Goal: Information Seeking & Learning: Learn about a topic

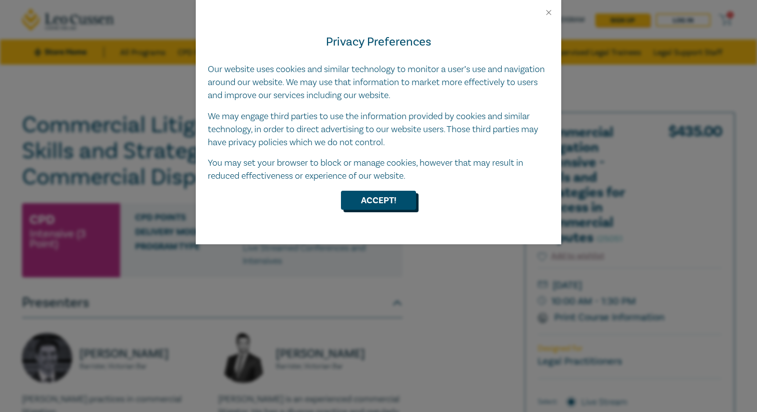
click at [392, 202] on button "Accept!" at bounding box center [378, 200] width 75 height 19
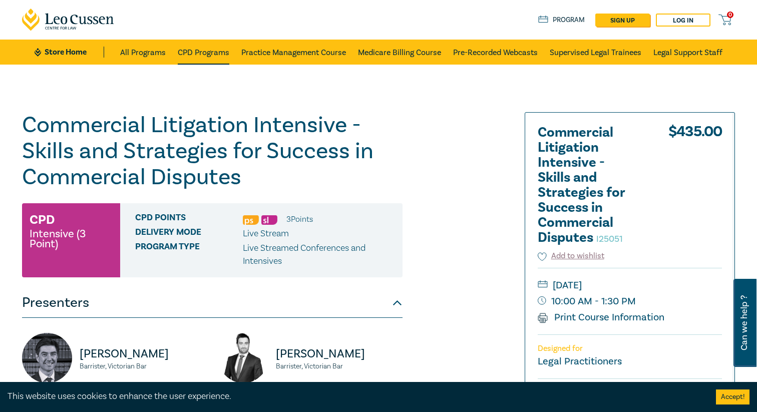
click at [214, 49] on link "CPD Programs" at bounding box center [204, 52] width 52 height 25
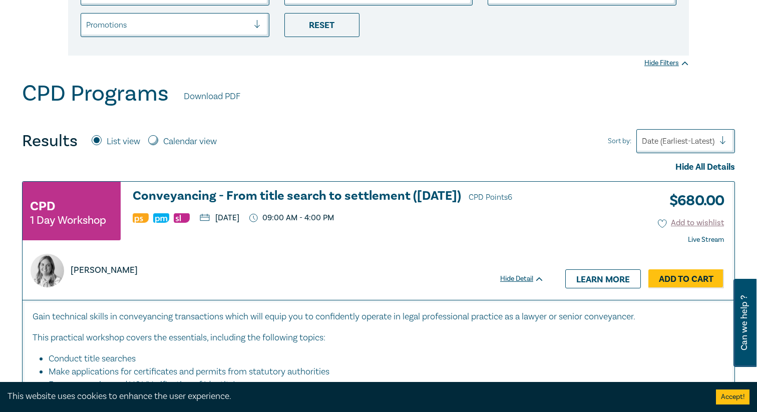
scroll to position [267, 0]
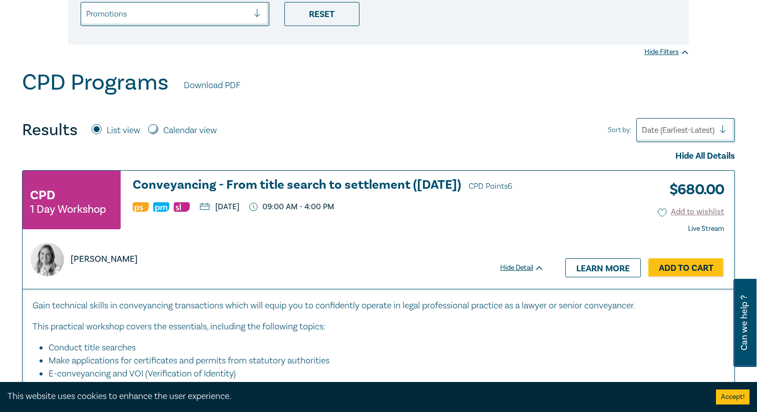
click at [155, 127] on input "Calendar view" at bounding box center [153, 129] width 10 height 10
radio input "true"
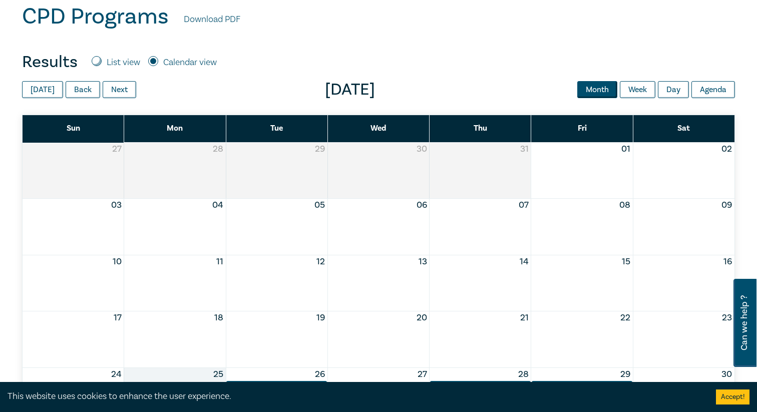
scroll to position [340, 0]
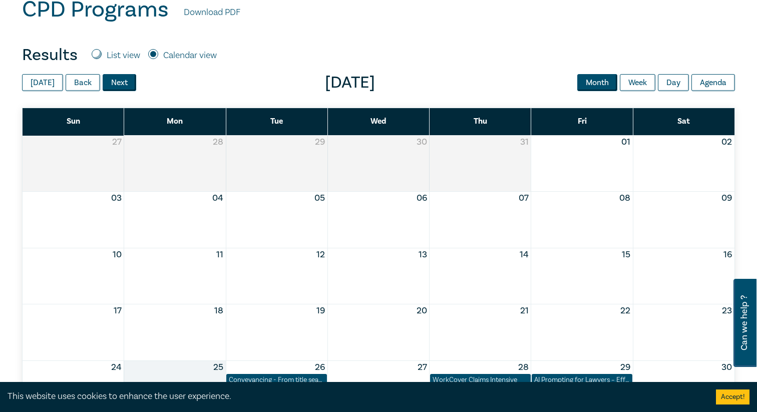
click at [109, 86] on button "Next" at bounding box center [120, 82] width 34 height 17
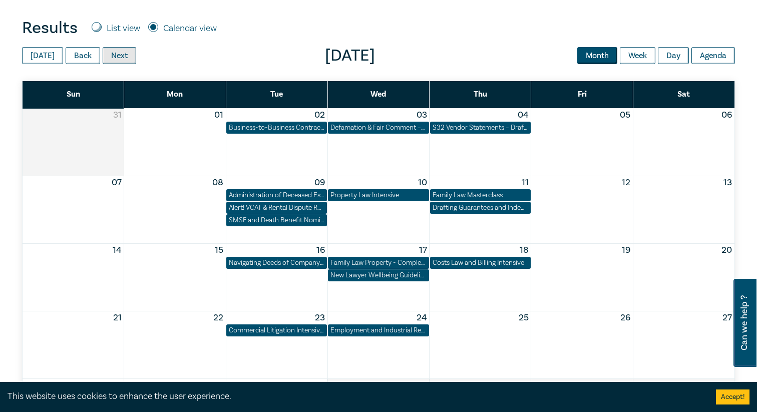
scroll to position [367, 0]
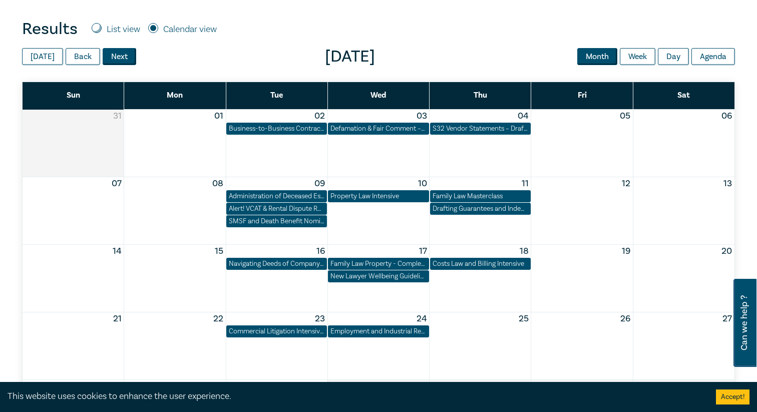
click at [117, 55] on button "Next" at bounding box center [120, 56] width 34 height 17
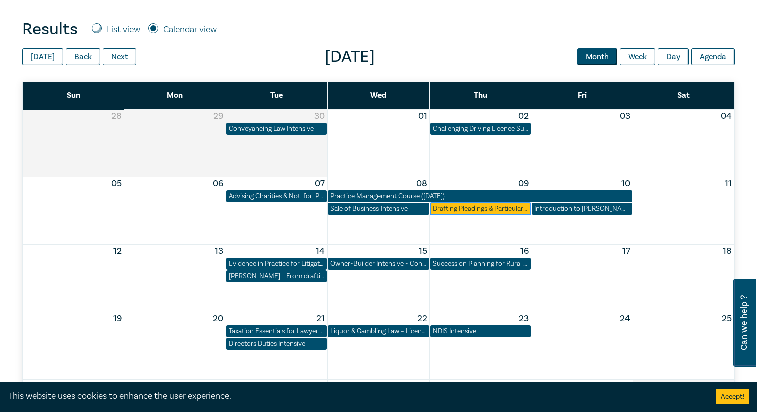
click at [493, 207] on div "Drafting Pleadings & Particulars – Tips & Traps" at bounding box center [481, 209] width 96 height 10
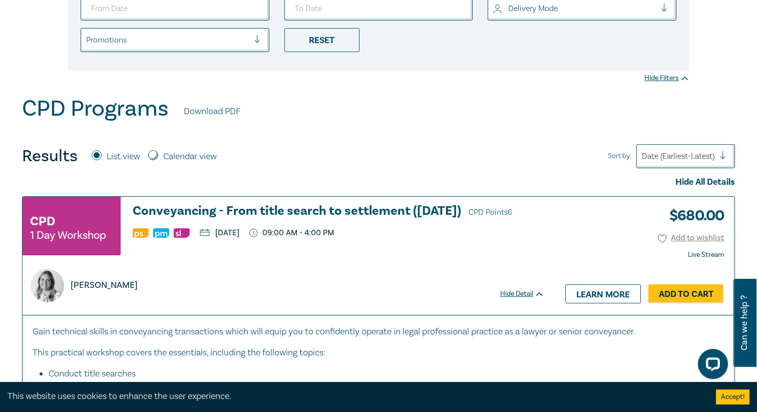
scroll to position [234, 0]
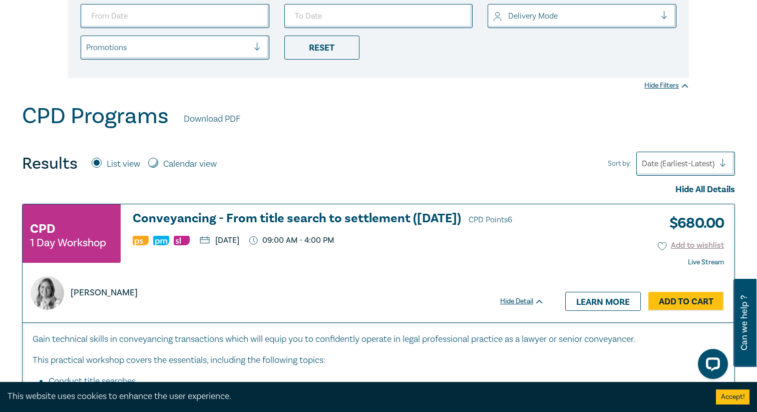
click at [157, 167] on div "Calendar view" at bounding box center [182, 164] width 69 height 13
click at [157, 163] on input "Calendar view" at bounding box center [153, 163] width 10 height 10
radio input "true"
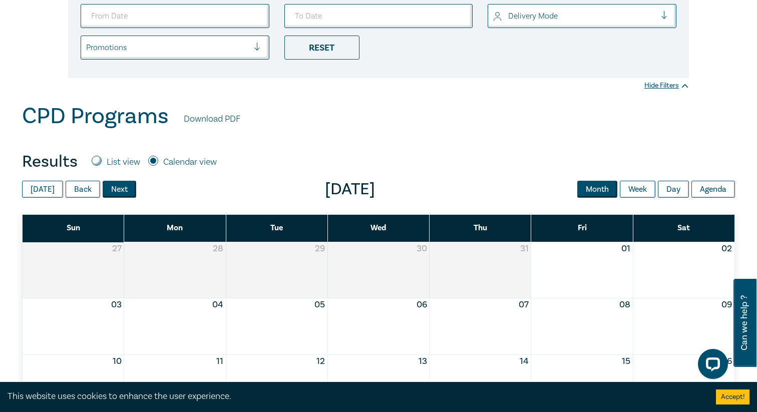
click at [113, 192] on button "Next" at bounding box center [120, 189] width 34 height 17
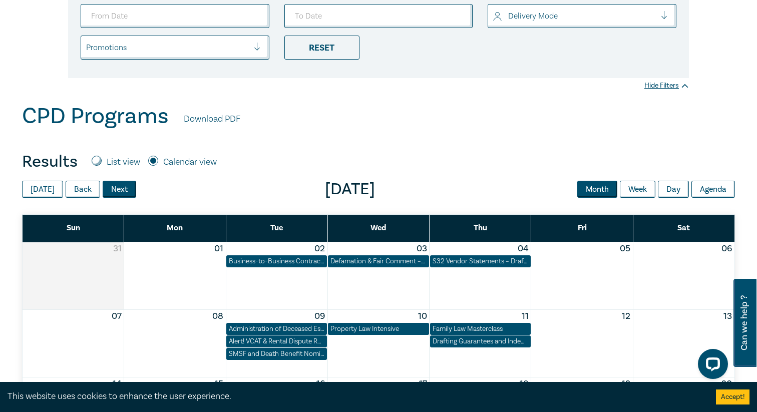
click at [113, 192] on button "Next" at bounding box center [120, 189] width 34 height 17
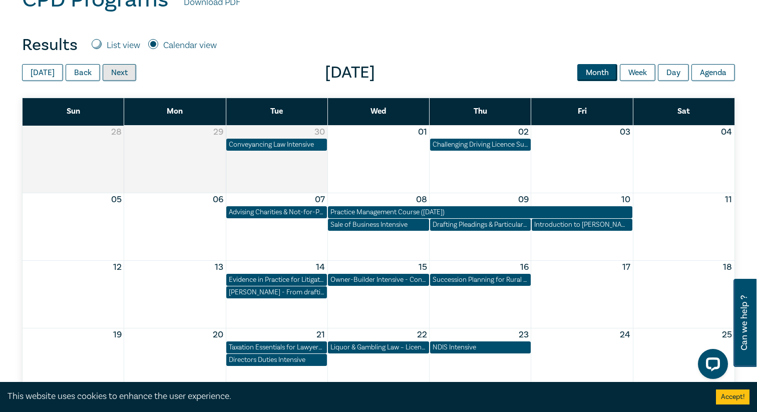
scroll to position [354, 0]
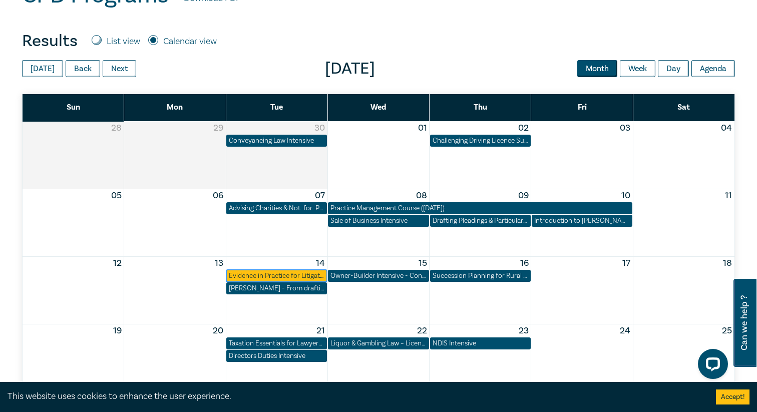
click at [289, 276] on div "Evidence in Practice for Litigators ([DATE])" at bounding box center [277, 276] width 96 height 10
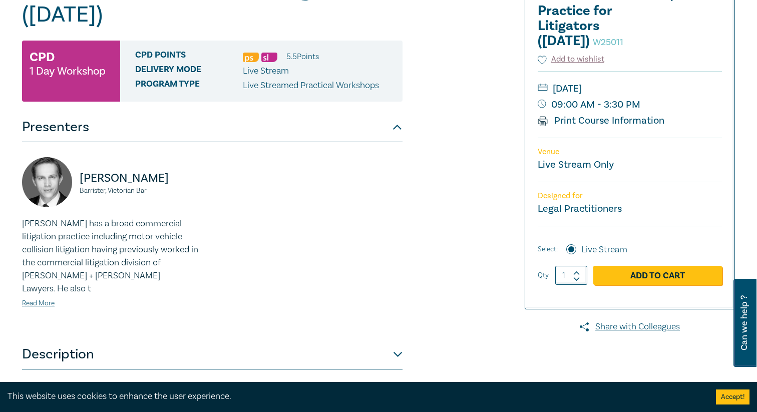
scroll to position [136, 0]
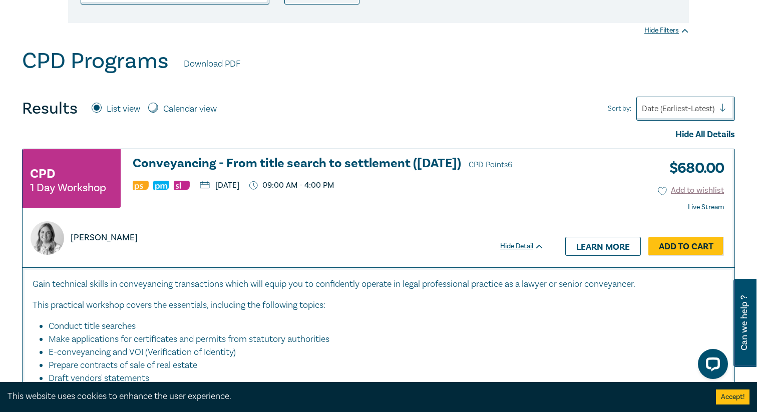
scroll to position [280, 0]
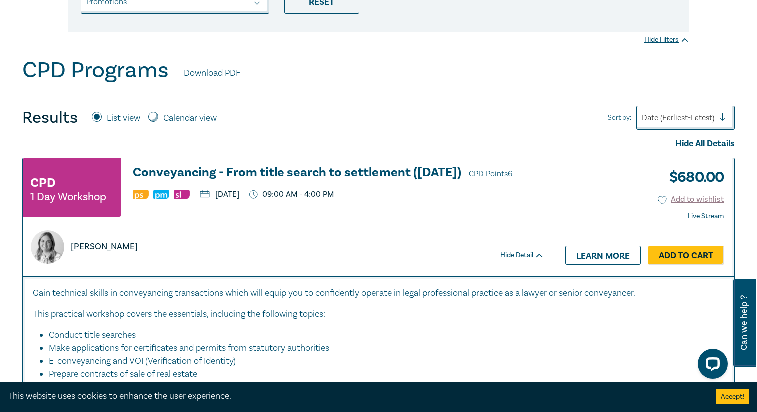
click at [153, 117] on input "Calendar view" at bounding box center [153, 117] width 10 height 10
radio input "true"
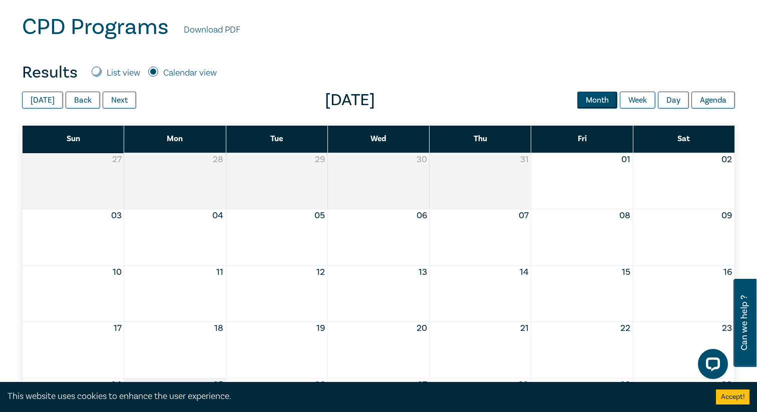
scroll to position [319, 0]
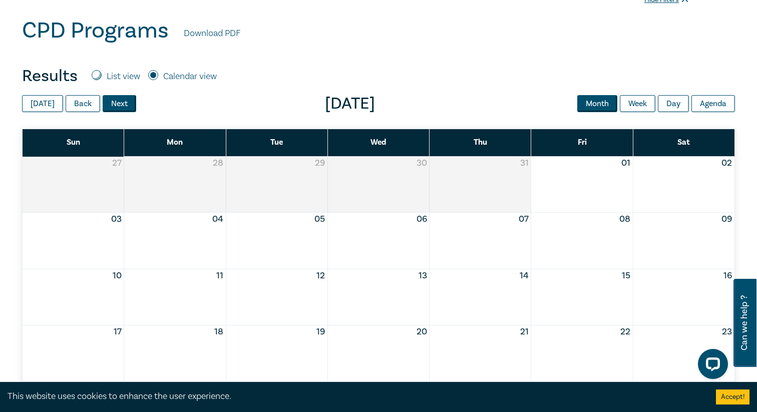
click at [115, 99] on button "Next" at bounding box center [120, 103] width 34 height 17
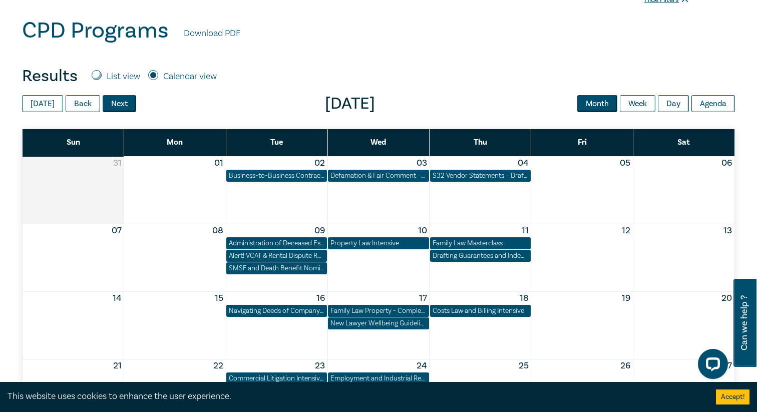
click at [115, 99] on button "Next" at bounding box center [120, 103] width 34 height 17
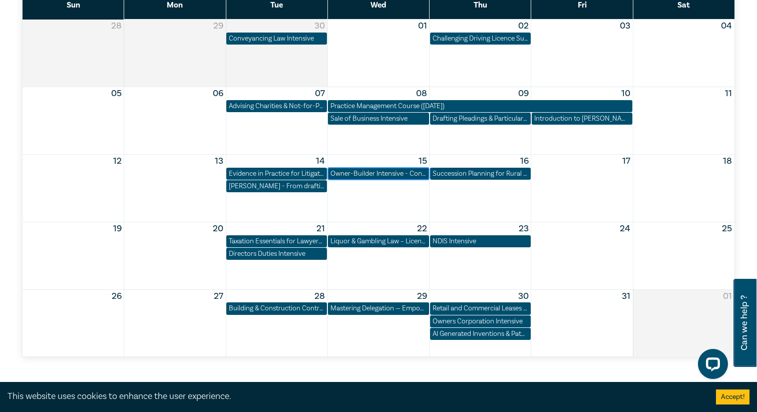
scroll to position [458, 0]
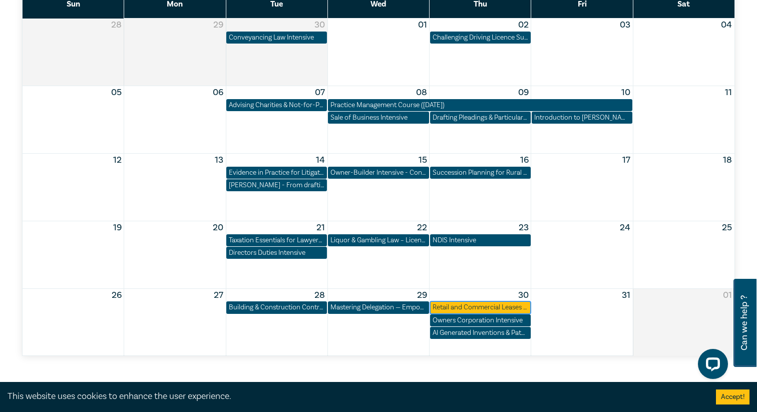
click at [452, 307] on div "Retail and Commercial Leases - A Practical Guide (October 2025)" at bounding box center [481, 307] width 96 height 10
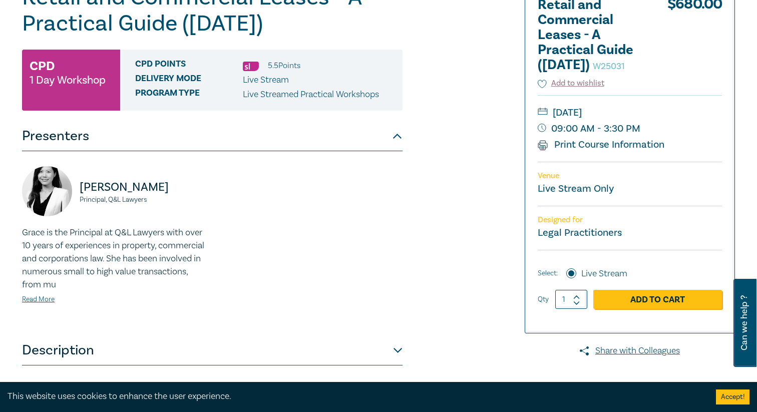
scroll to position [130, 0]
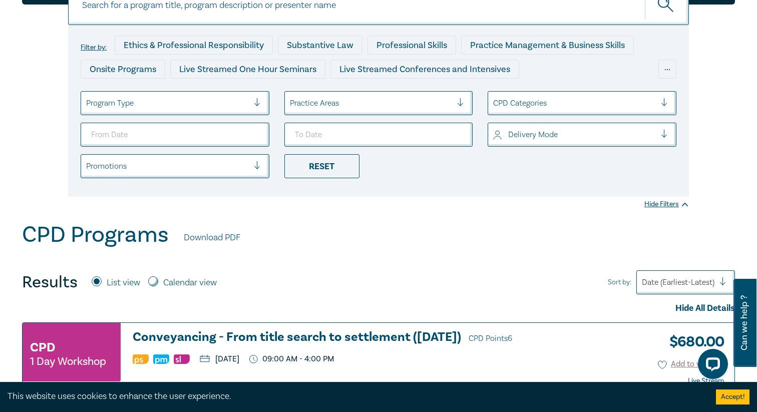
scroll to position [139, 0]
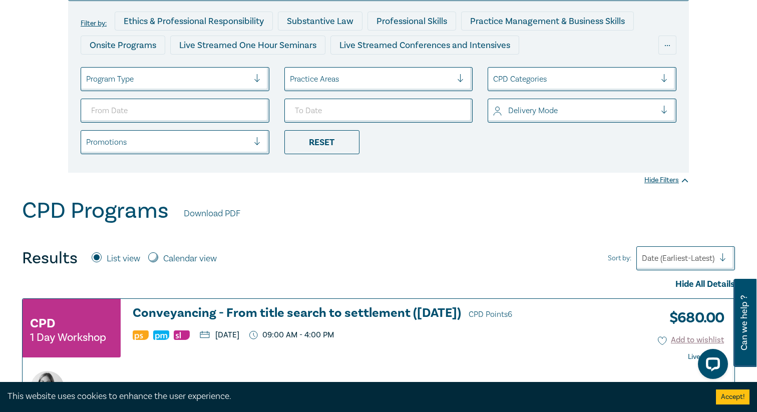
click at [158, 257] on input "Calendar view" at bounding box center [153, 257] width 10 height 10
radio input "true"
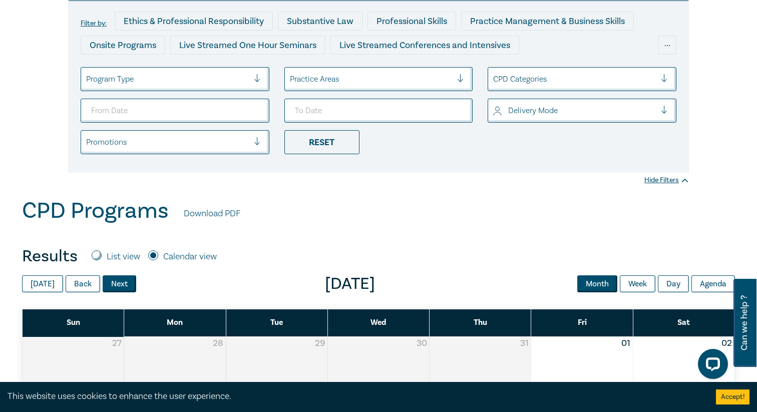
click at [122, 282] on button "Next" at bounding box center [120, 283] width 34 height 17
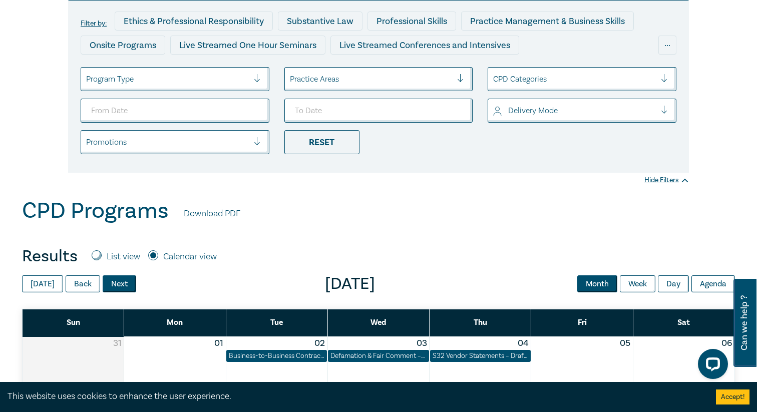
click at [122, 282] on button "Next" at bounding box center [120, 283] width 34 height 17
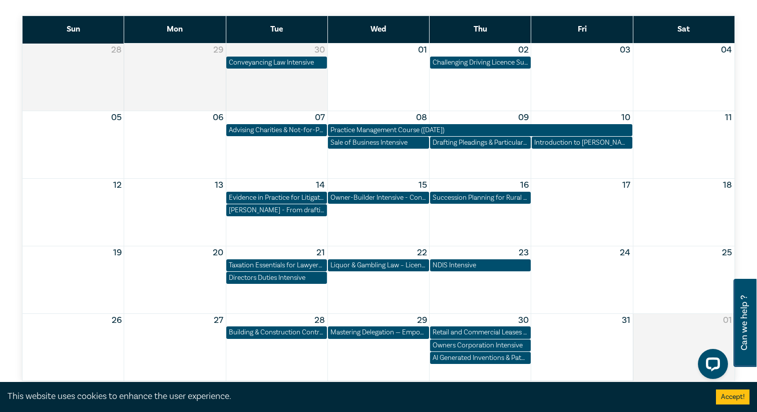
scroll to position [474, 0]
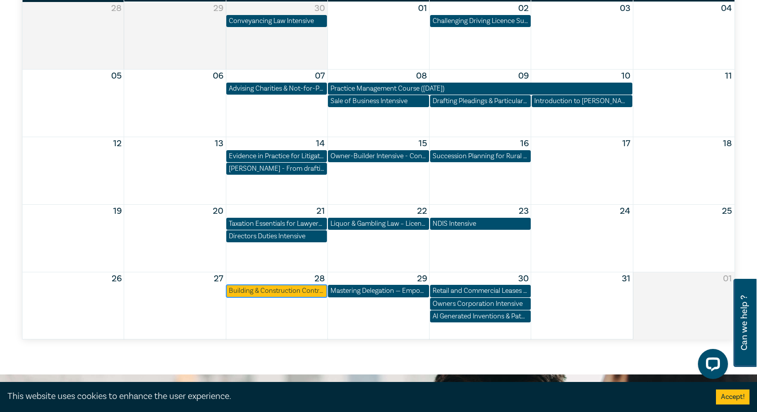
click at [287, 292] on div "Building & Construction Contracts – Contract Interpretation following Pafburn" at bounding box center [277, 291] width 96 height 10
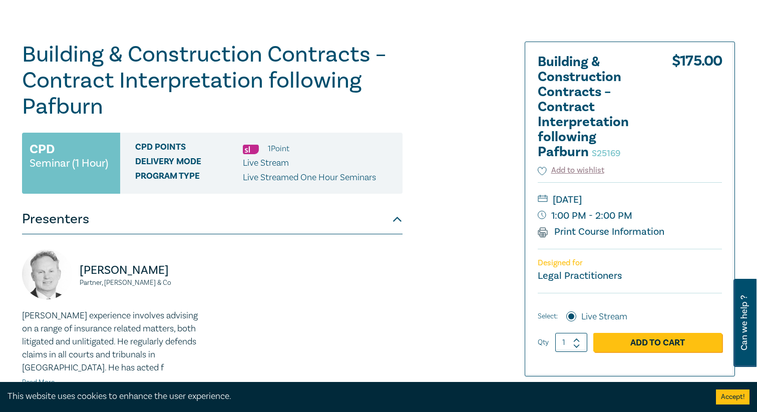
scroll to position [69, 0]
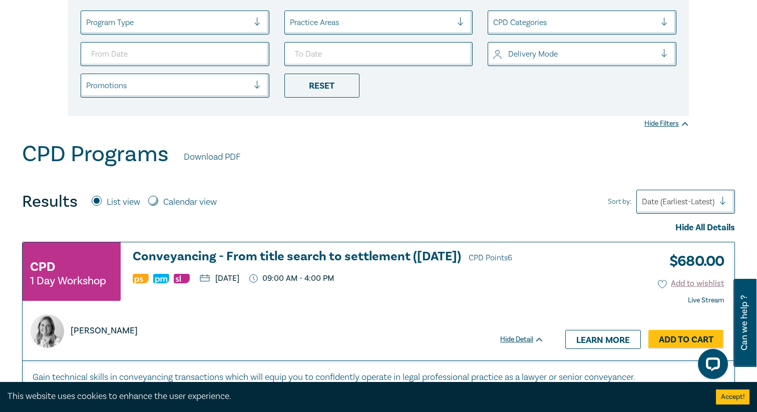
scroll to position [197, 0]
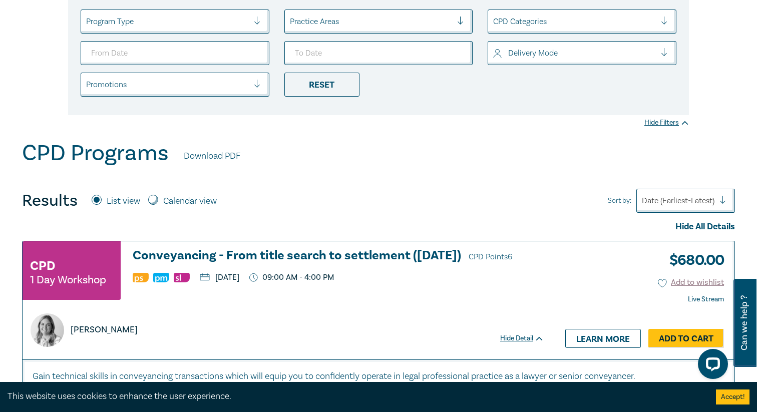
click at [164, 195] on label "Calendar view" at bounding box center [190, 201] width 54 height 13
click at [158, 195] on input "Calendar view" at bounding box center [153, 200] width 10 height 10
radio input "true"
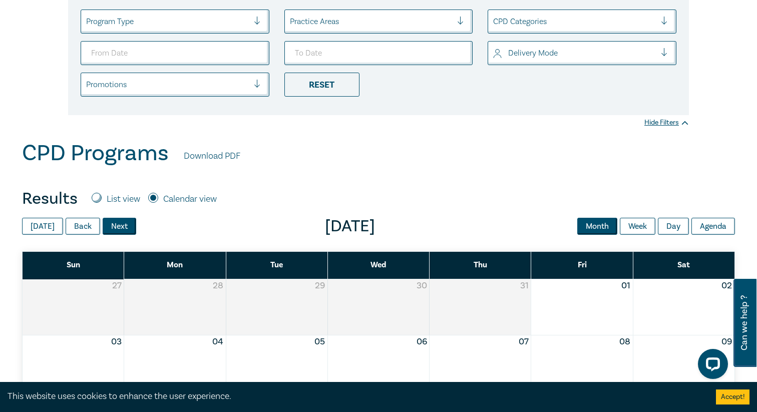
click at [114, 227] on button "Next" at bounding box center [120, 226] width 34 height 17
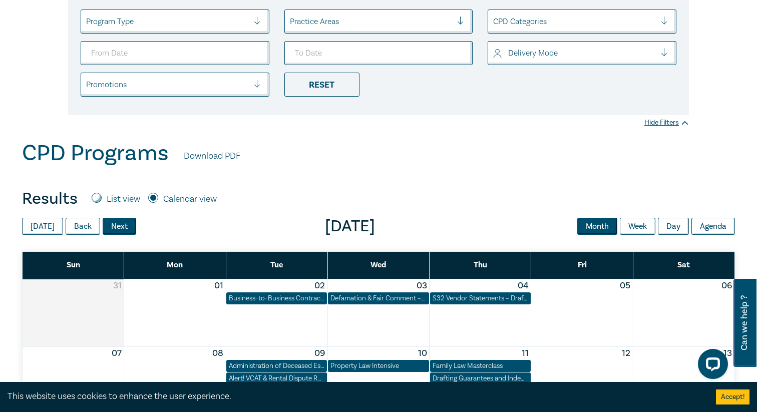
click at [114, 227] on button "Next" at bounding box center [120, 226] width 34 height 17
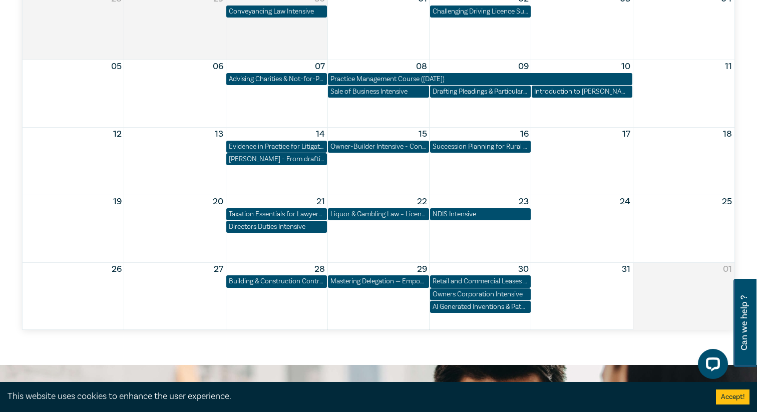
scroll to position [501, 0]
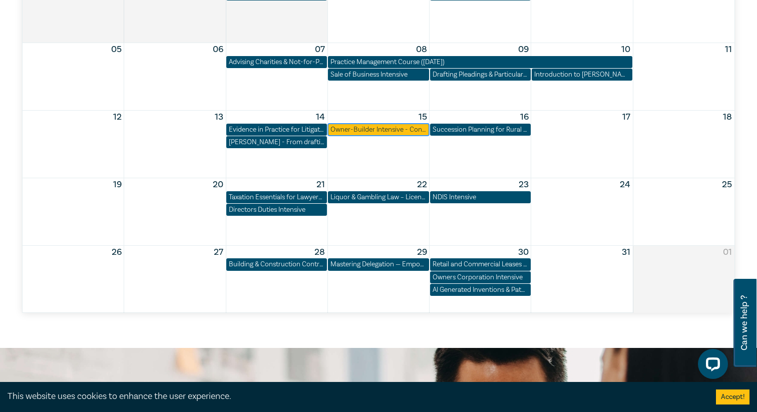
click at [392, 133] on div "Owner-Builder Intensive - Contracts, Claims, and Compliance" at bounding box center [378, 130] width 96 height 10
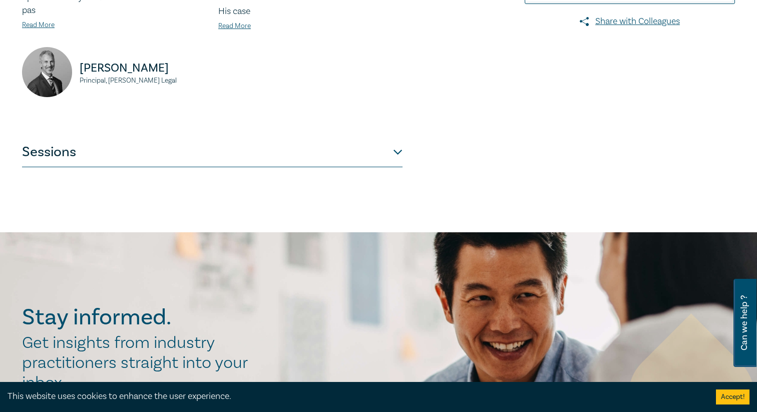
scroll to position [431, 0]
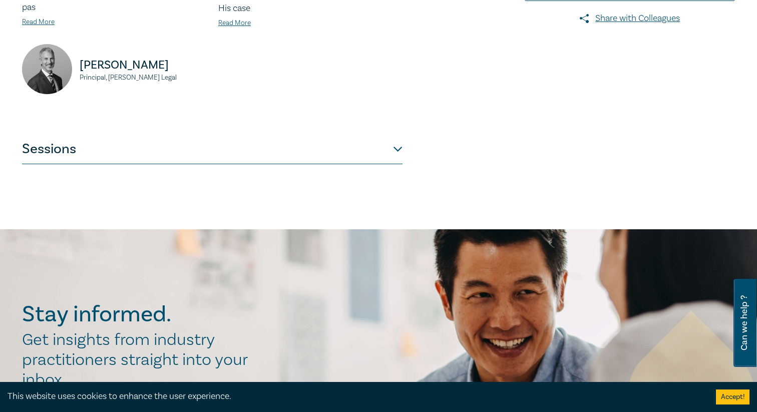
click at [393, 135] on button "Sessions" at bounding box center [212, 149] width 381 height 30
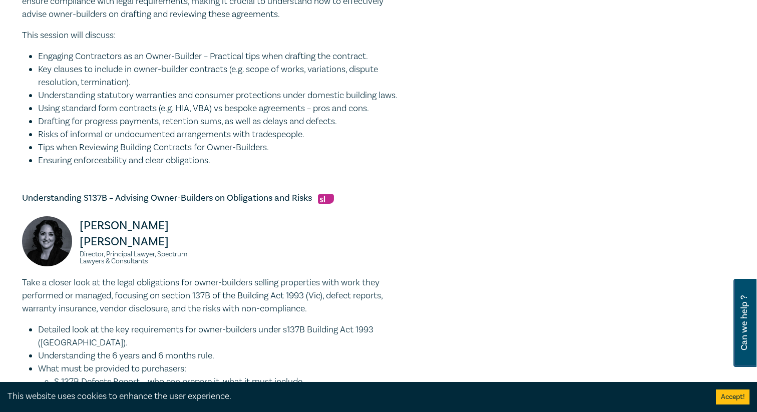
scroll to position [765, 0]
